Goal: Information Seeking & Learning: Learn about a topic

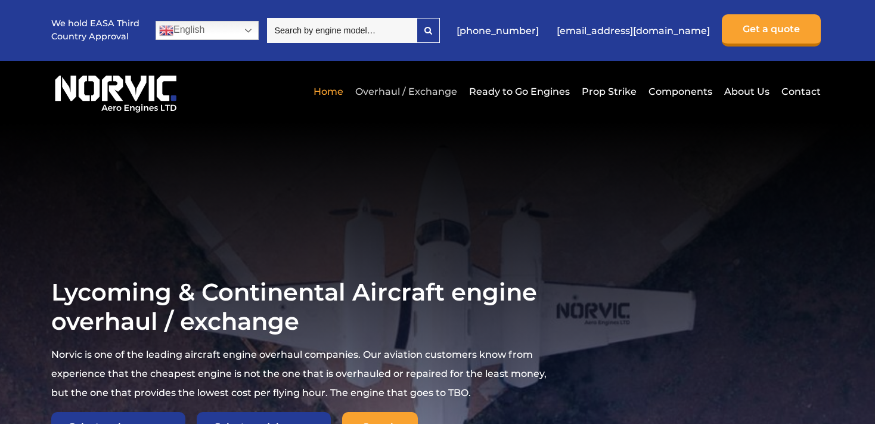
click at [410, 90] on link "Overhaul / Exchange" at bounding box center [406, 91] width 108 height 29
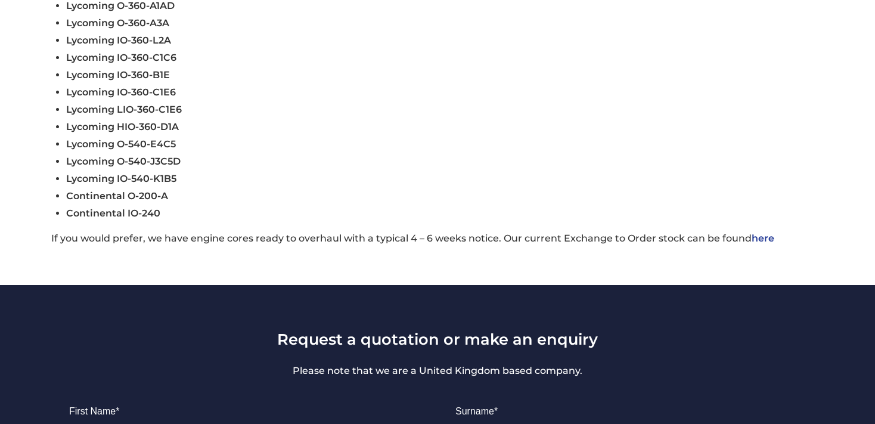
scroll to position [525, 0]
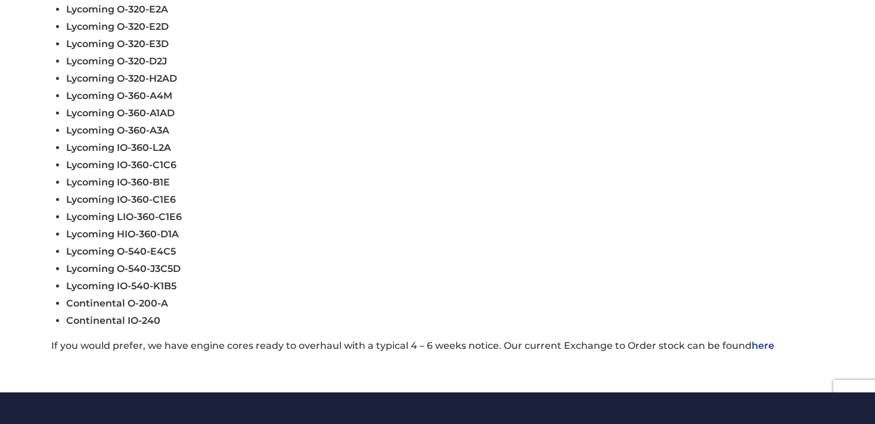
click at [761, 351] on link "here" at bounding box center [763, 345] width 23 height 11
